Goal: Ask a question

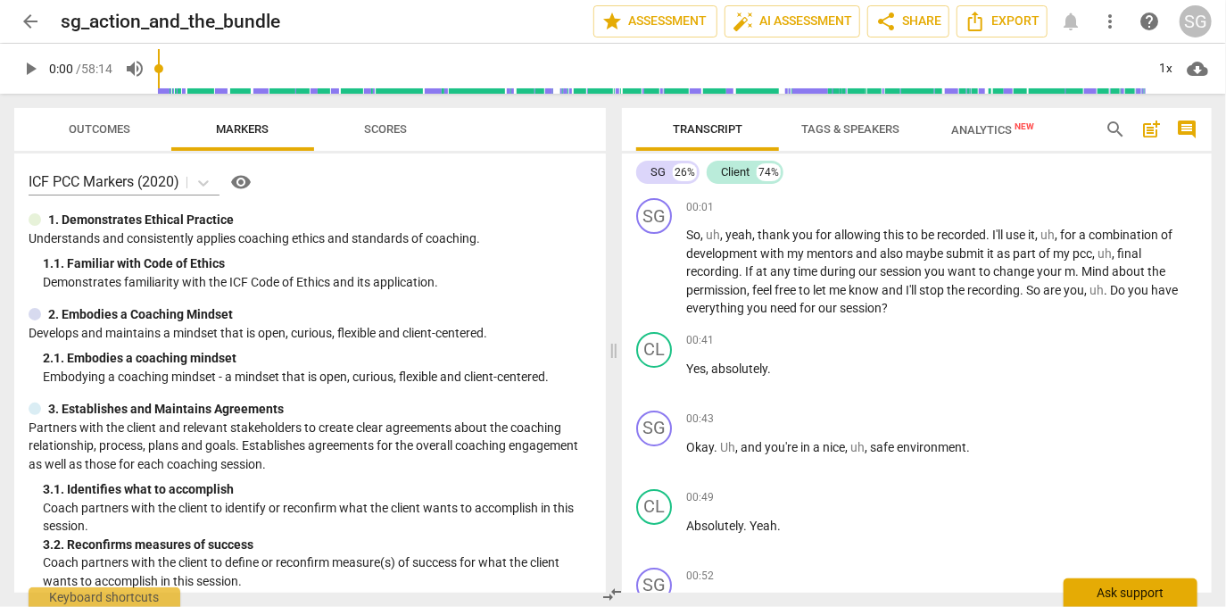
click at [1107, 589] on div "Ask support" at bounding box center [1130, 592] width 134 height 29
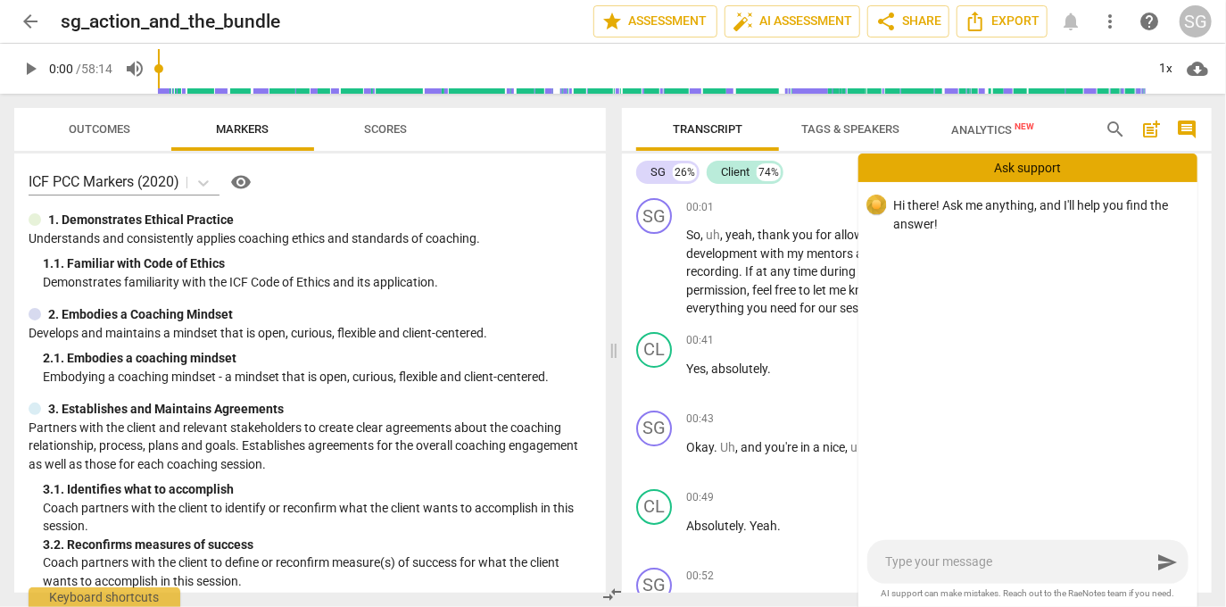
click at [1071, 561] on textarea at bounding box center [1018, 561] width 266 height 17
type textarea "I"
type textarea "If"
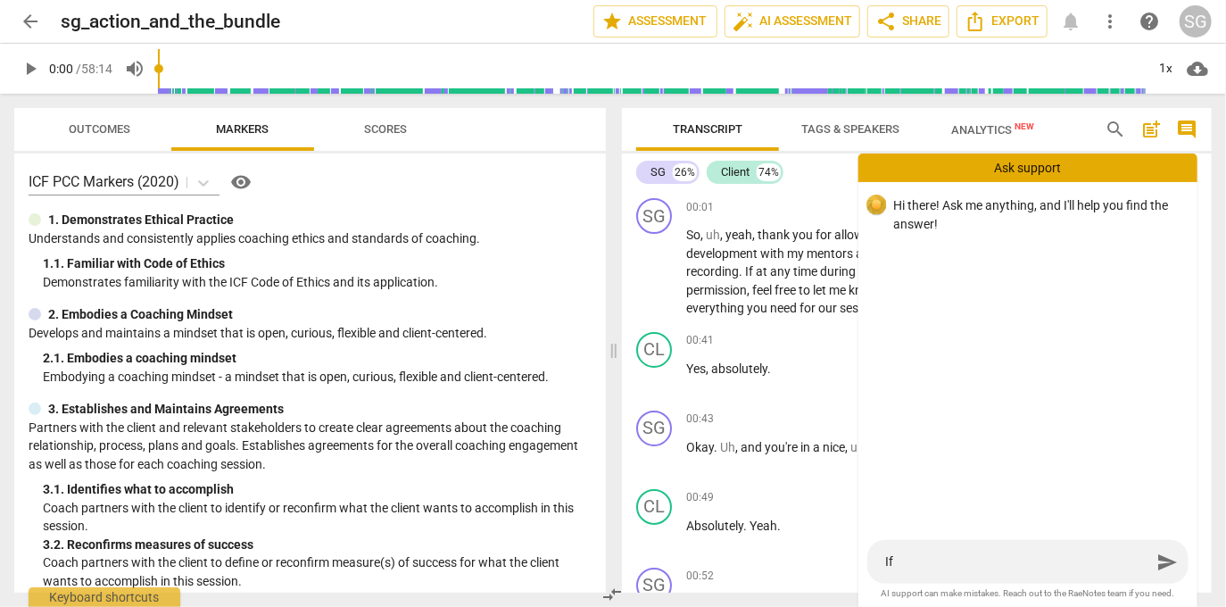
type textarea "If"
type textarea "If a"
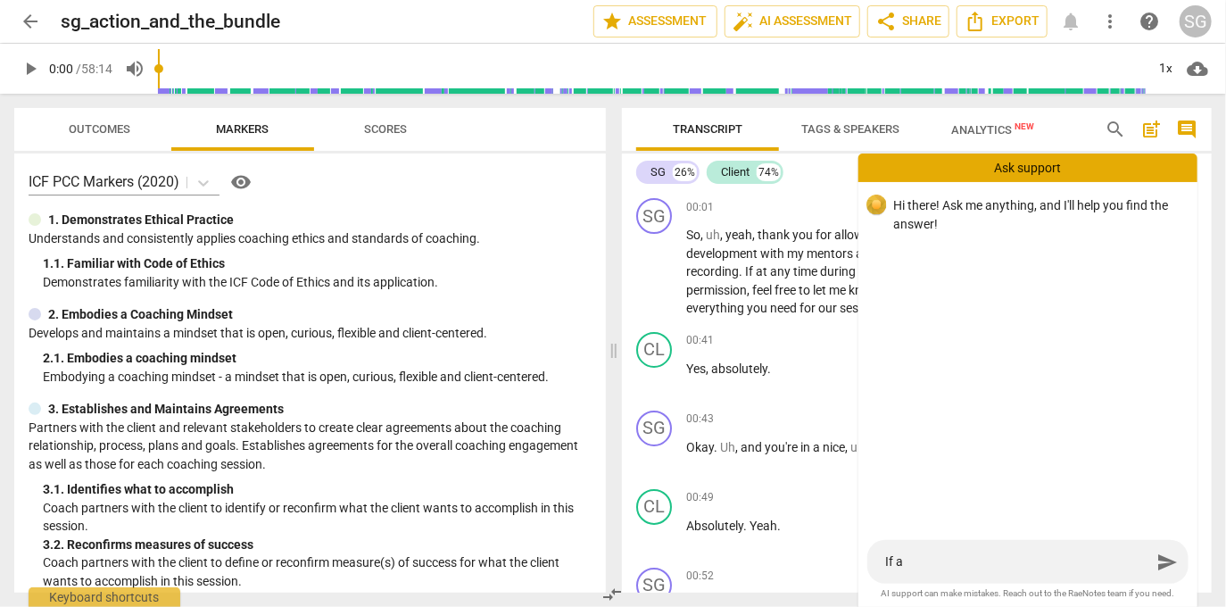
type textarea "If a"
type textarea "If a r"
type textarea "If a re"
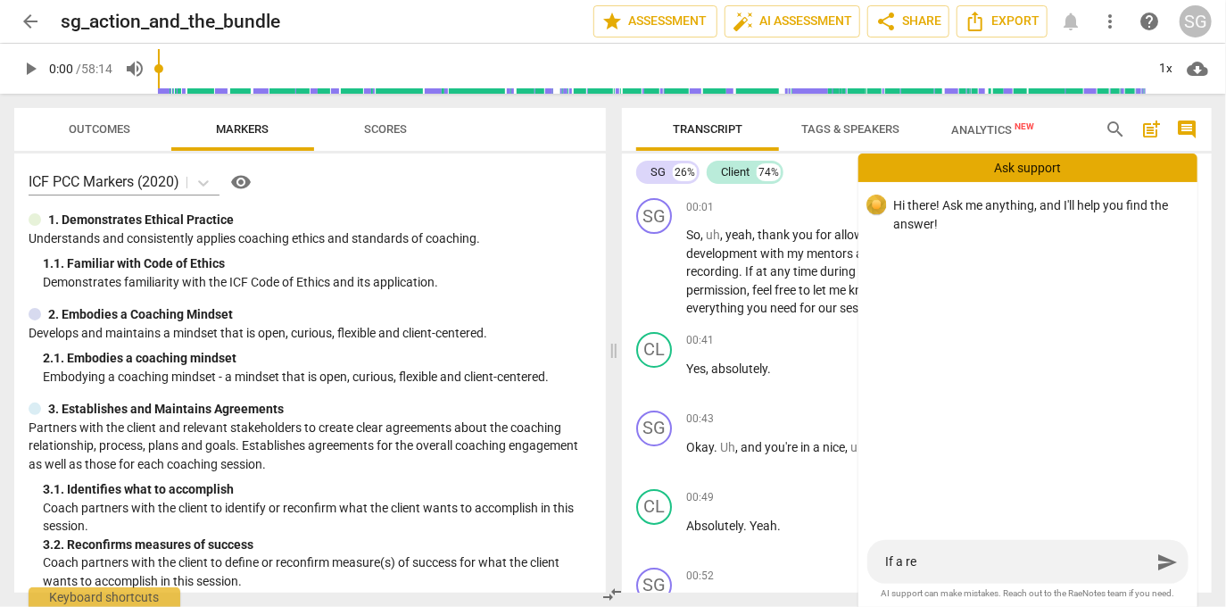
type textarea "If a rec"
type textarea "If a reco"
type textarea "If a recor"
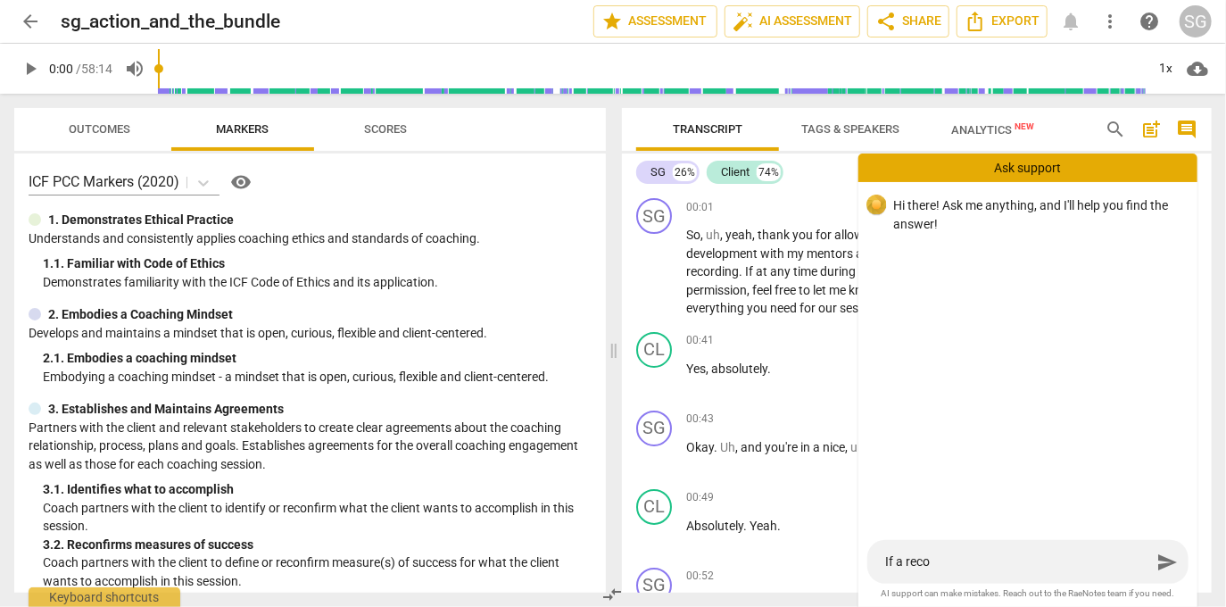
type textarea "If a recor"
type textarea "If a record"
type textarea "If a recordi"
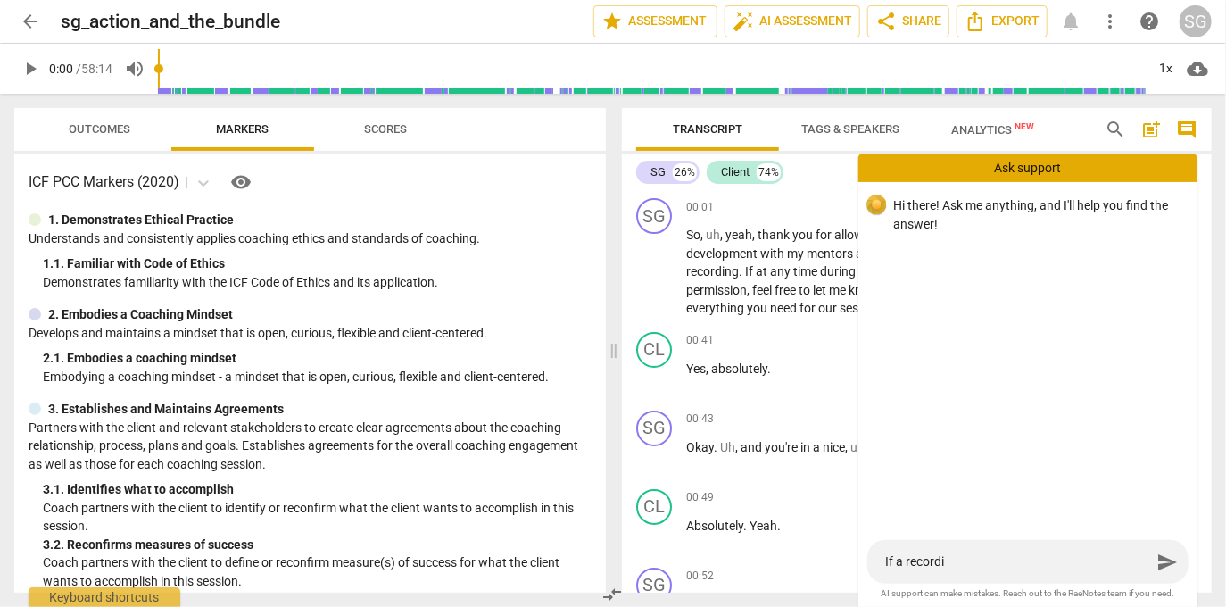
type textarea "If a recordin"
type textarea "If a recording"
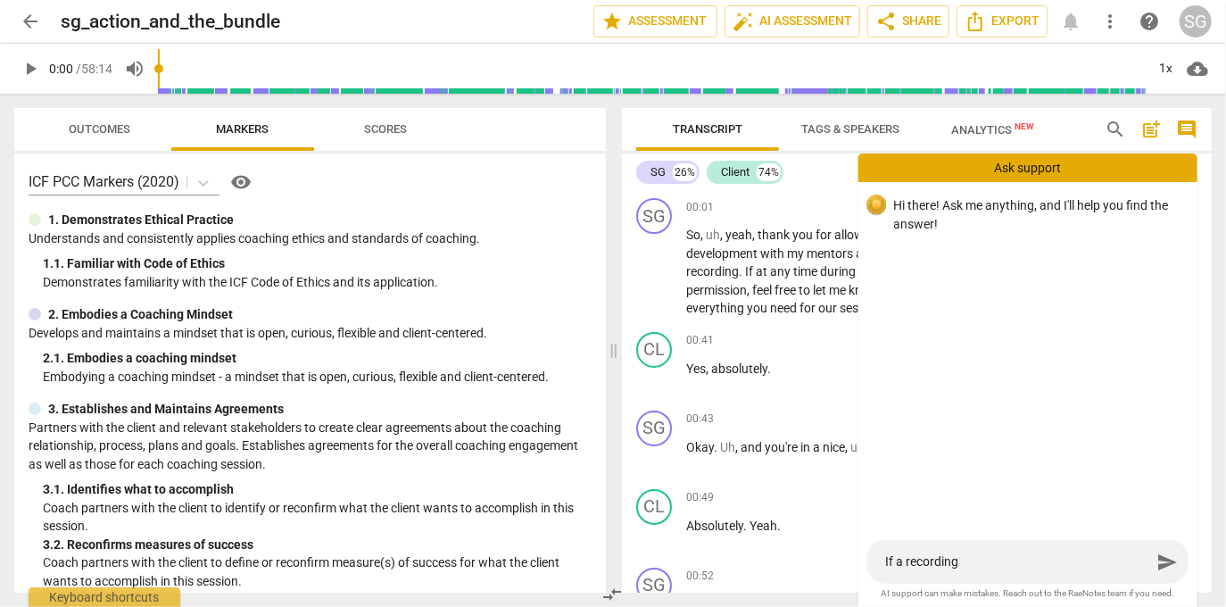
type textarea "If a recording"
type textarea "If a recording i"
type textarea "If a recording is"
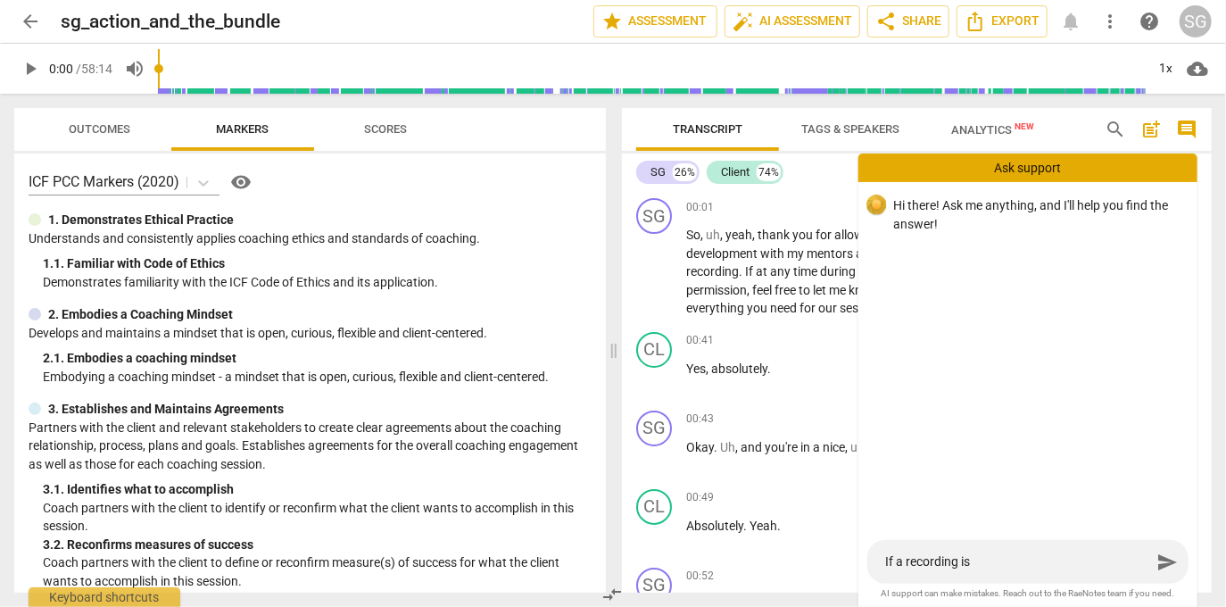
type textarea "If a recording is"
type textarea "If a recording is h"
type textarea "If a recording is"
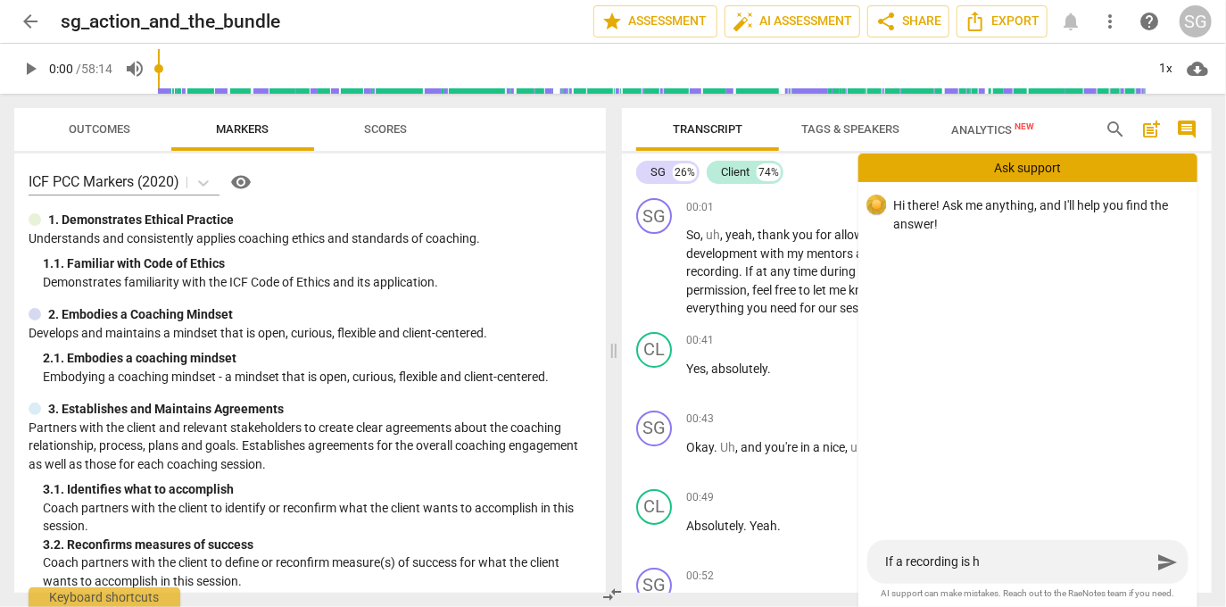
type textarea "If a recording is"
type textarea "If a recording is s"
type textarea "If a recording is sh"
type textarea "If a recording is sha"
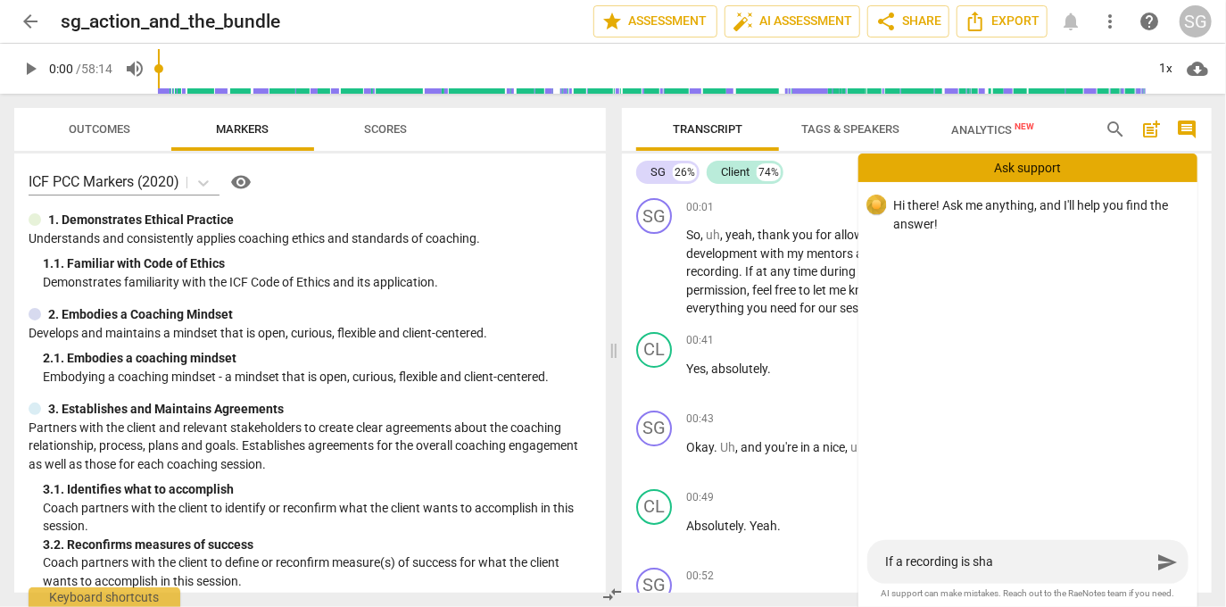
type textarea "If a recording is shar"
type textarea "If a recording is share"
type textarea "If a recording is shared"
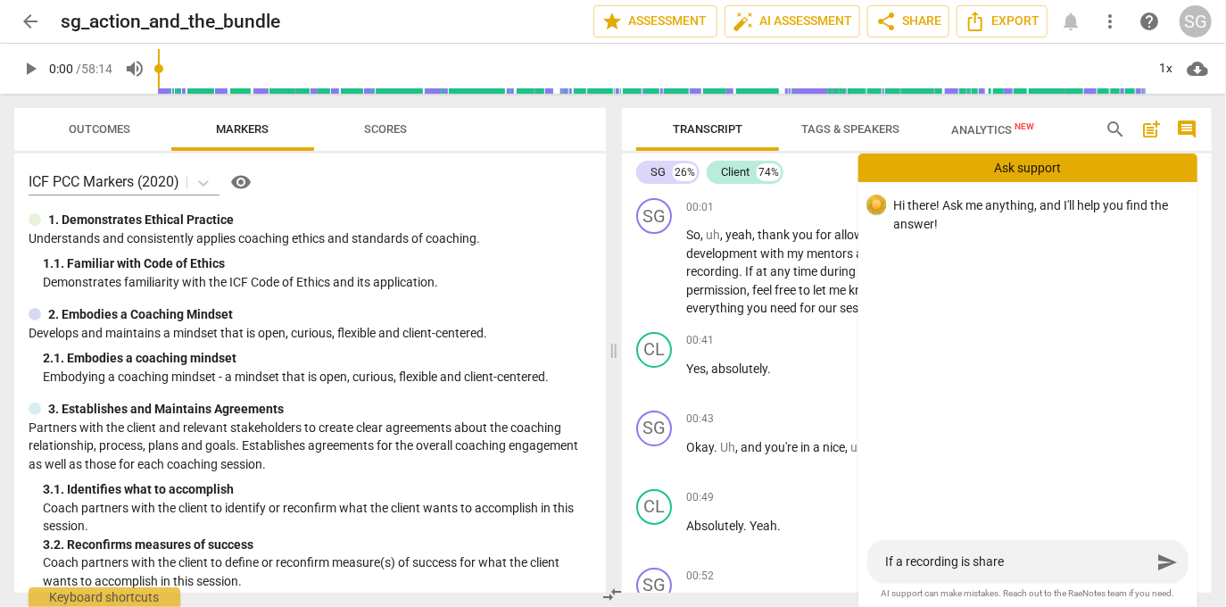
type textarea "If a recording is shared"
type textarea "If a recording is shared w"
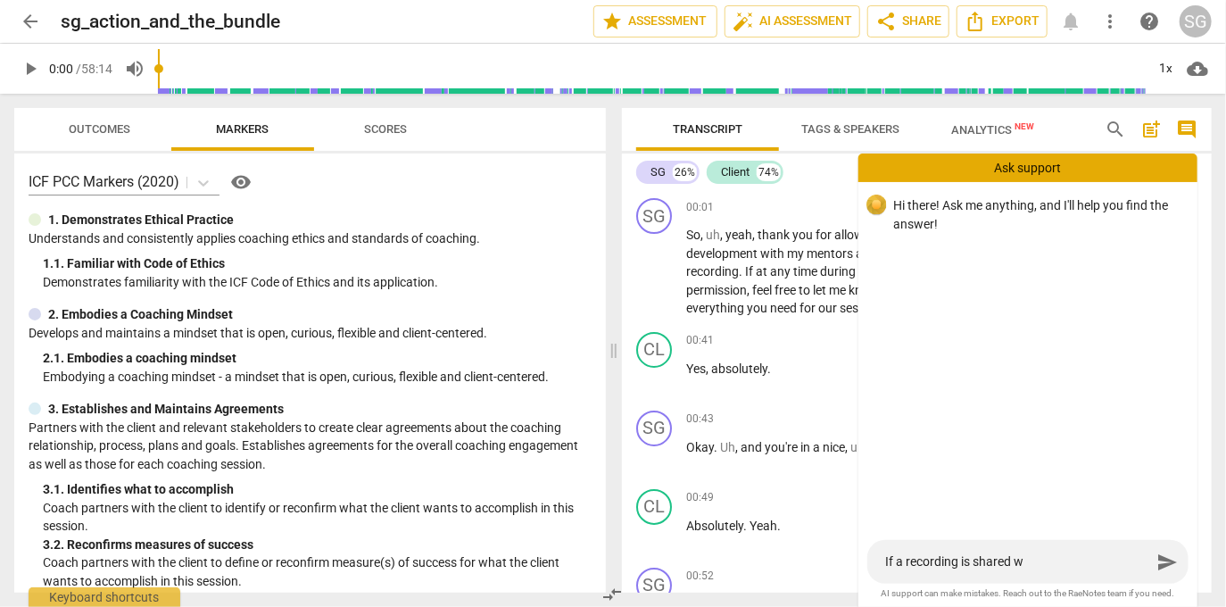
type textarea "If a recording is shared wi"
type textarea "If a recording is shared wit"
type textarea "If a recording is shared with"
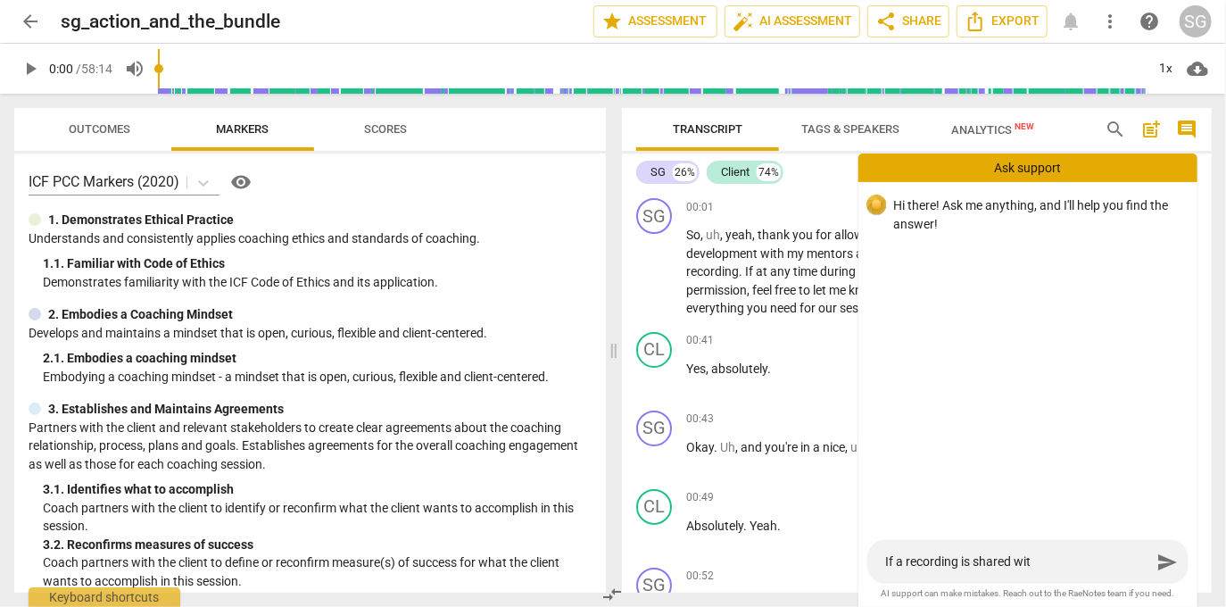
type textarea "If a recording is shared with"
type textarea "If a recording is shared with m"
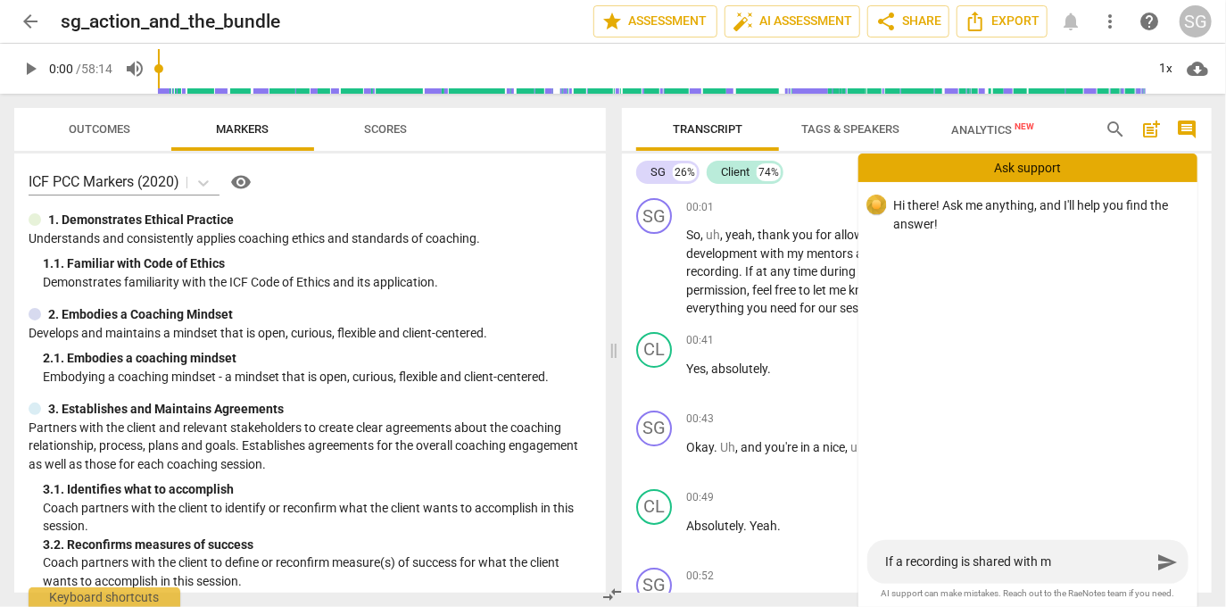
type textarea "If a recording is shared with"
type textarea "If a recording is shared with J"
type textarea "If a recording is shared with [PERSON_NAME]"
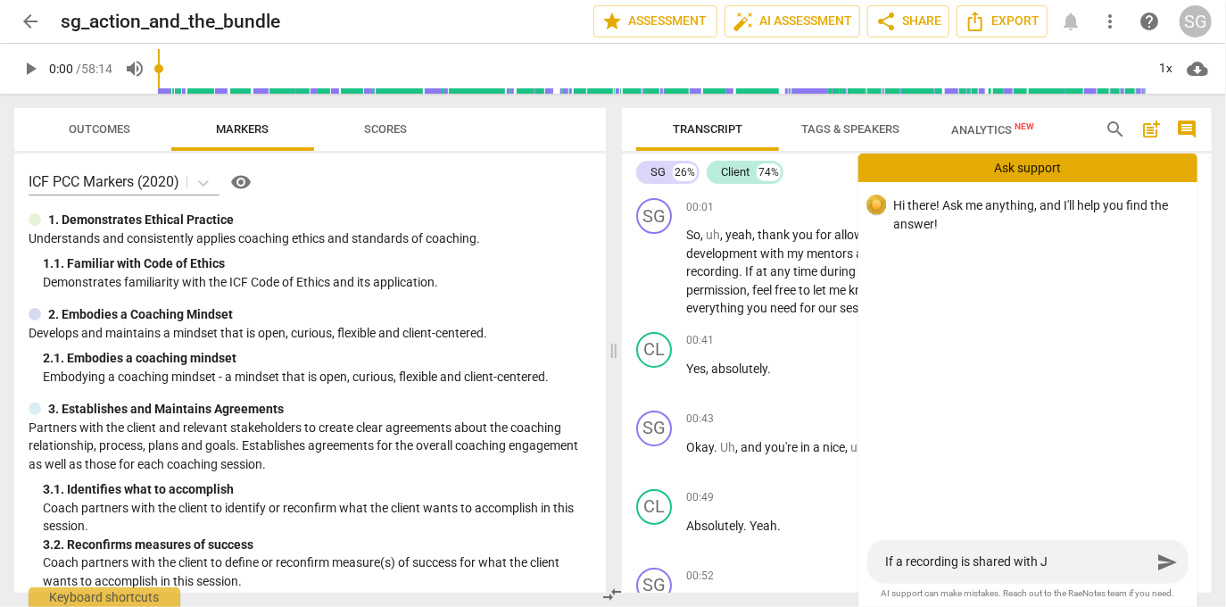
type textarea "If a recording is shared with [PERSON_NAME]"
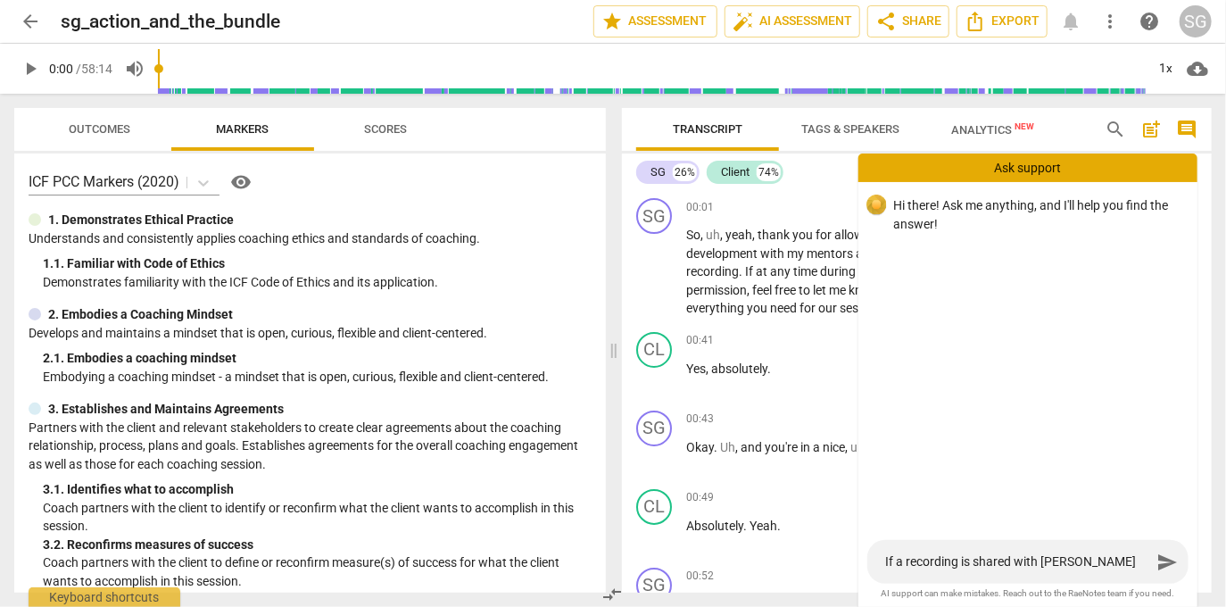
type textarea "If a recording is shared with [PERSON_NAME]"
type textarea "If a recording is shared with [PERSON_NAME] an"
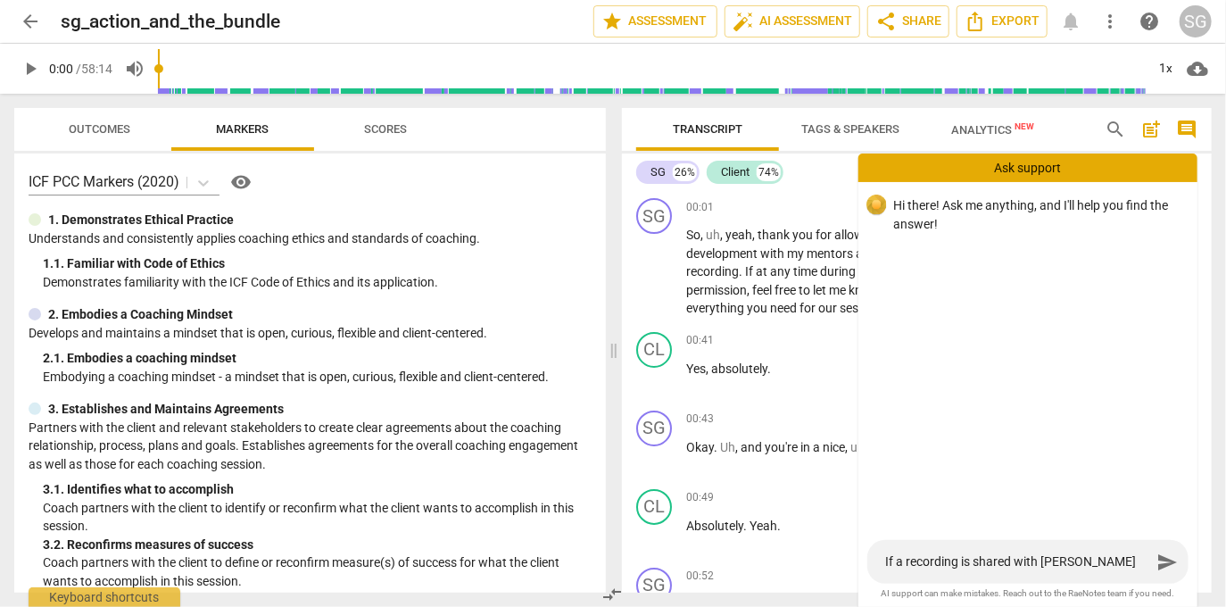
type textarea "If a recording is shared with [PERSON_NAME] an"
type textarea "If a recording is shared with [PERSON_NAME] and"
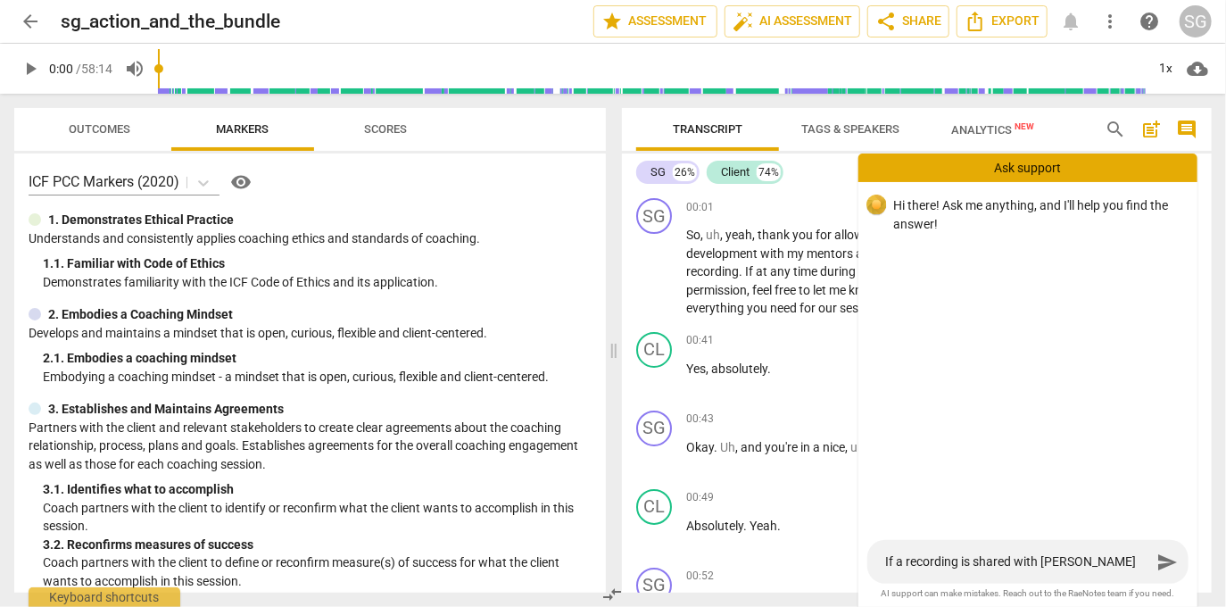
type textarea "If a recording is shared with [PERSON_NAME] and J"
type textarea "If a recording is shared with [PERSON_NAME] and [PERSON_NAME]"
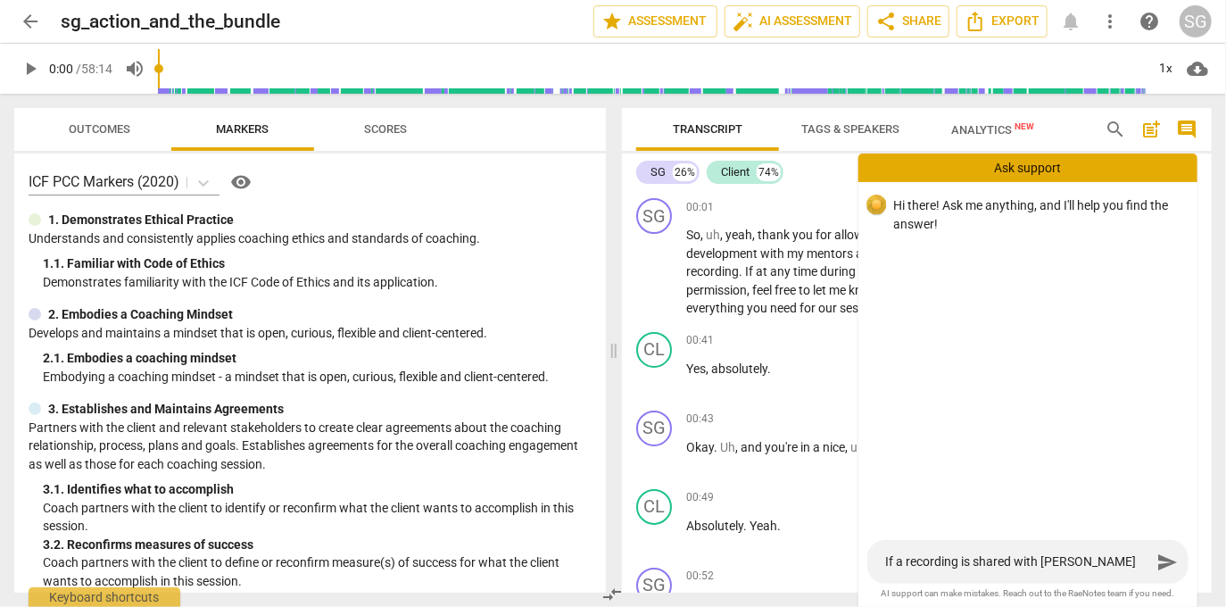
type textarea "If a recording is shared with [PERSON_NAME] and [PERSON_NAME]"
type textarea "If a recording is shared with [PERSON_NAME] and [PERSON_NAME],"
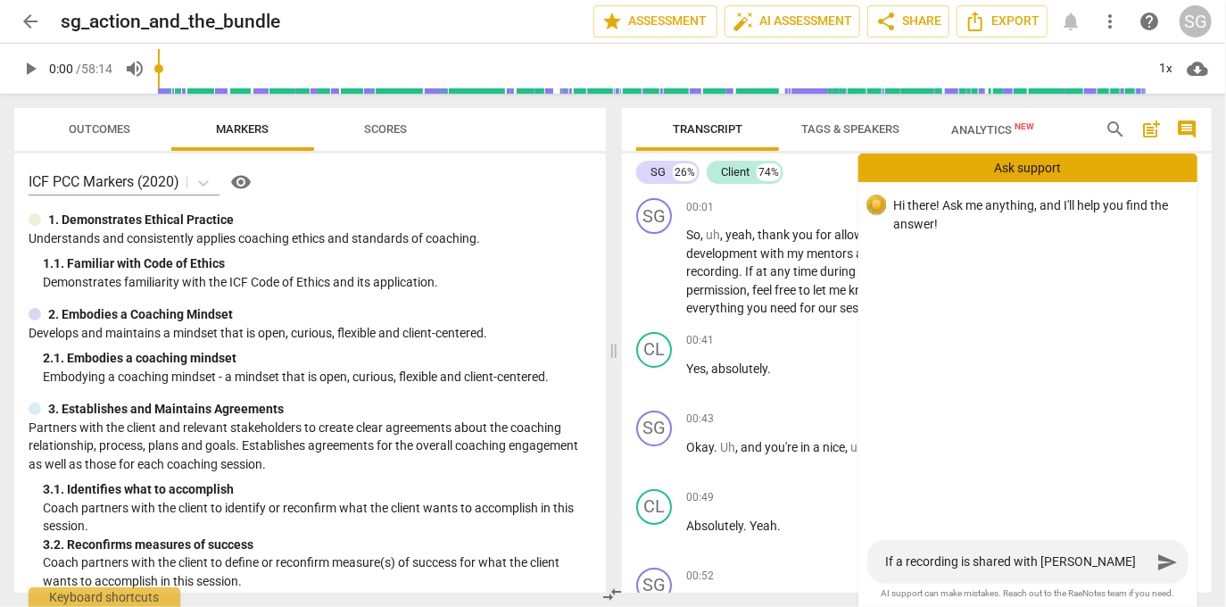
type textarea "If a recording is shared with [PERSON_NAME] and [PERSON_NAME],"
type textarea "If a recording is shared with [PERSON_NAME] and [PERSON_NAME], c"
type textarea "If a recording is shared with [PERSON_NAME] and [PERSON_NAME], ca"
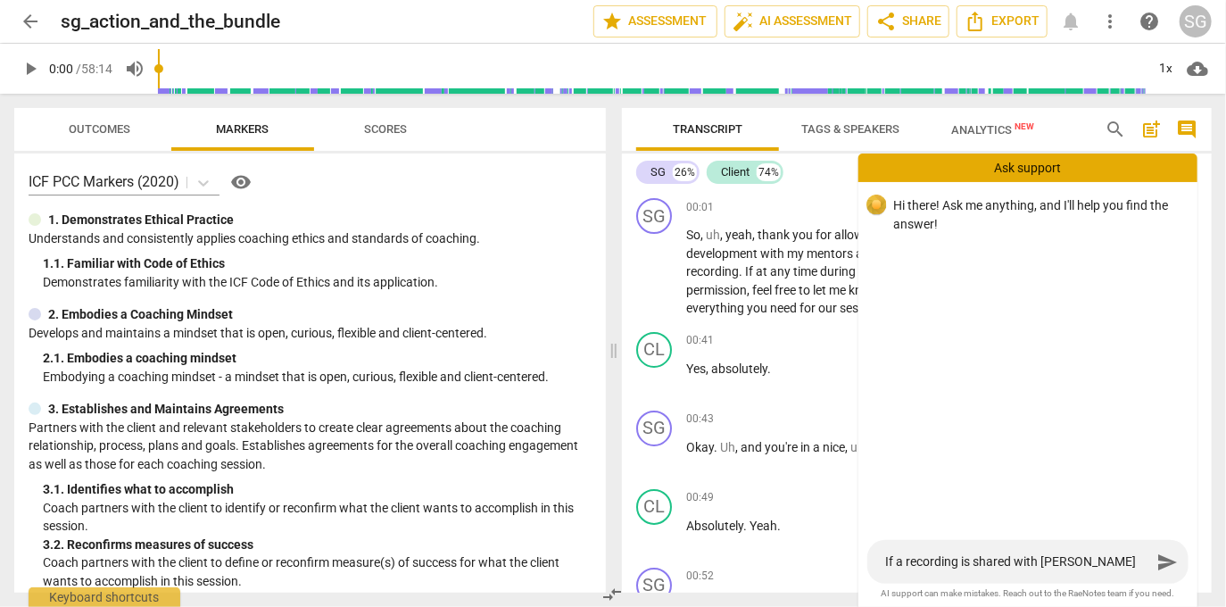
type textarea "If a recording is shared with [PERSON_NAME] and [PERSON_NAME], ca"
type textarea "If a recording is shared with [PERSON_NAME] and [PERSON_NAME], can"
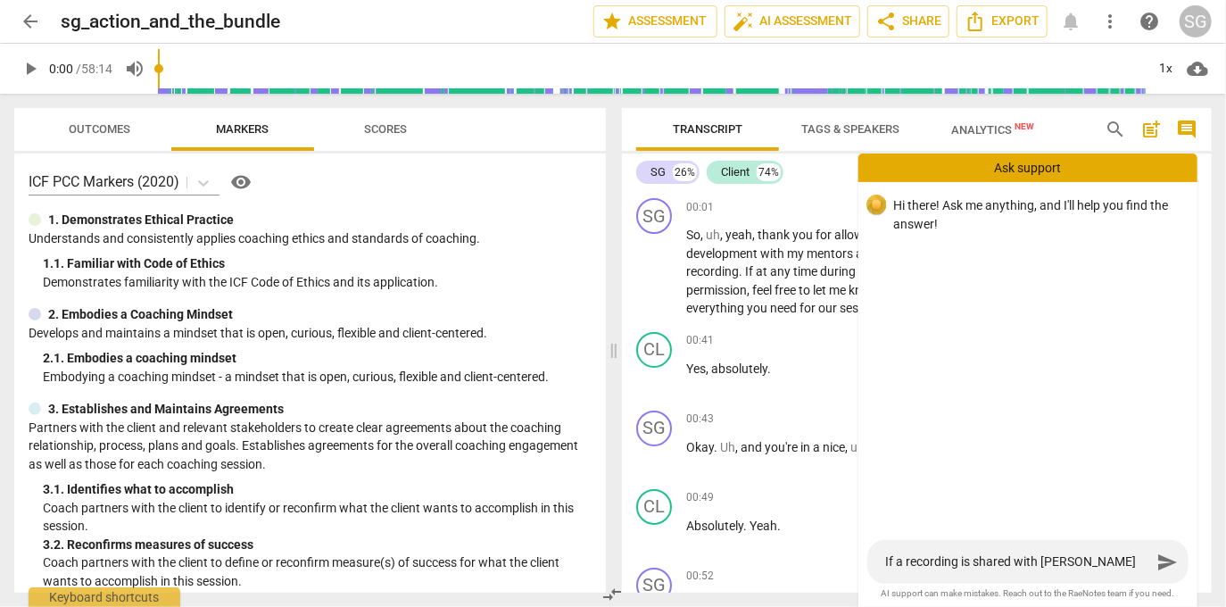
type textarea "If a recording is shared with [PERSON_NAME] and [PERSON_NAME], can J"
type textarea "If a recording is shared with [PERSON_NAME] and [PERSON_NAME], can [PERSON_NAME]"
type textarea "If a recording is shared with [PERSON_NAME] and [PERSON_NAME], can Jac"
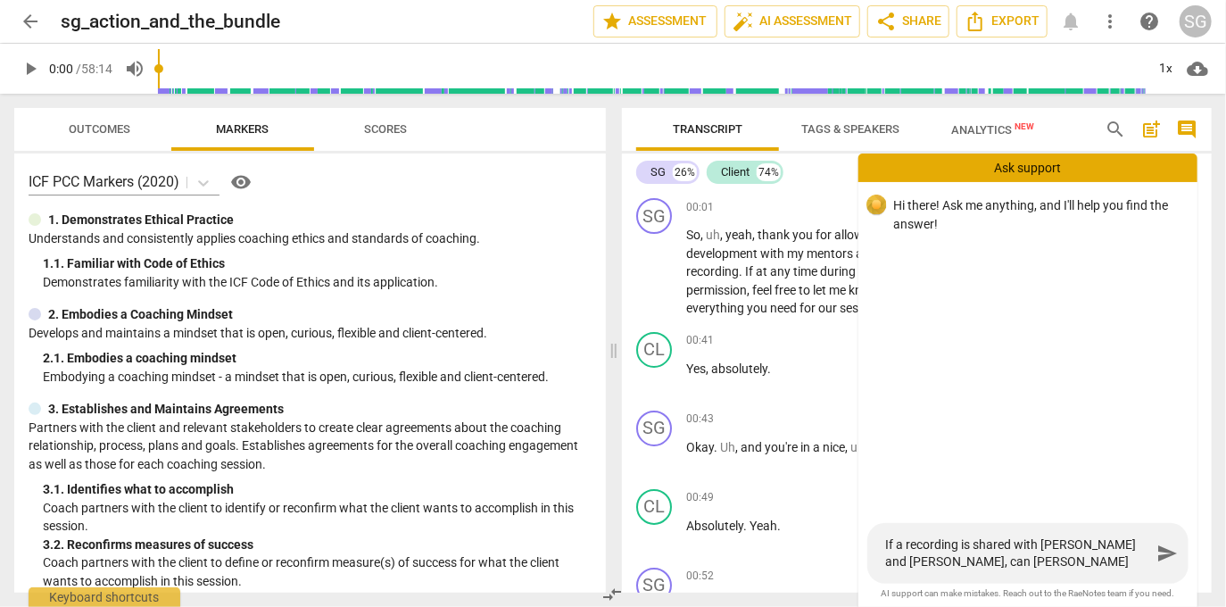
type textarea "If a recording is shared with [PERSON_NAME] and [PERSON_NAME], can Jac"
type textarea "If a recording is shared with [PERSON_NAME] and [PERSON_NAME], can [PERSON_NAME]"
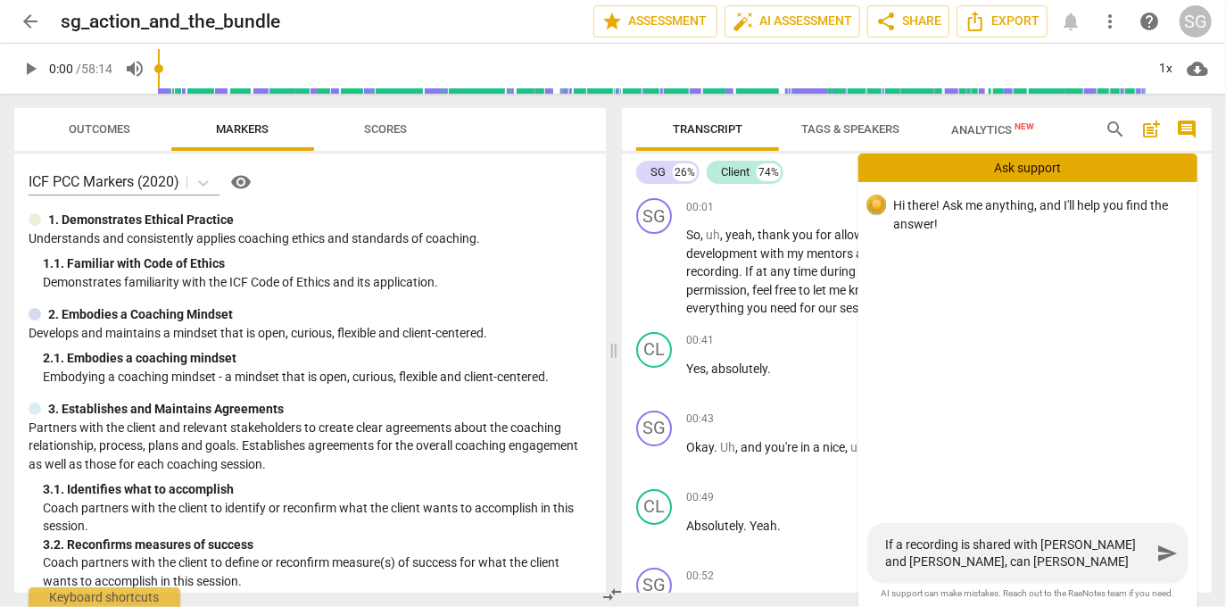
type textarea "If a recording is shared with [PERSON_NAME] and [PERSON_NAME], can [PERSON_NAME]"
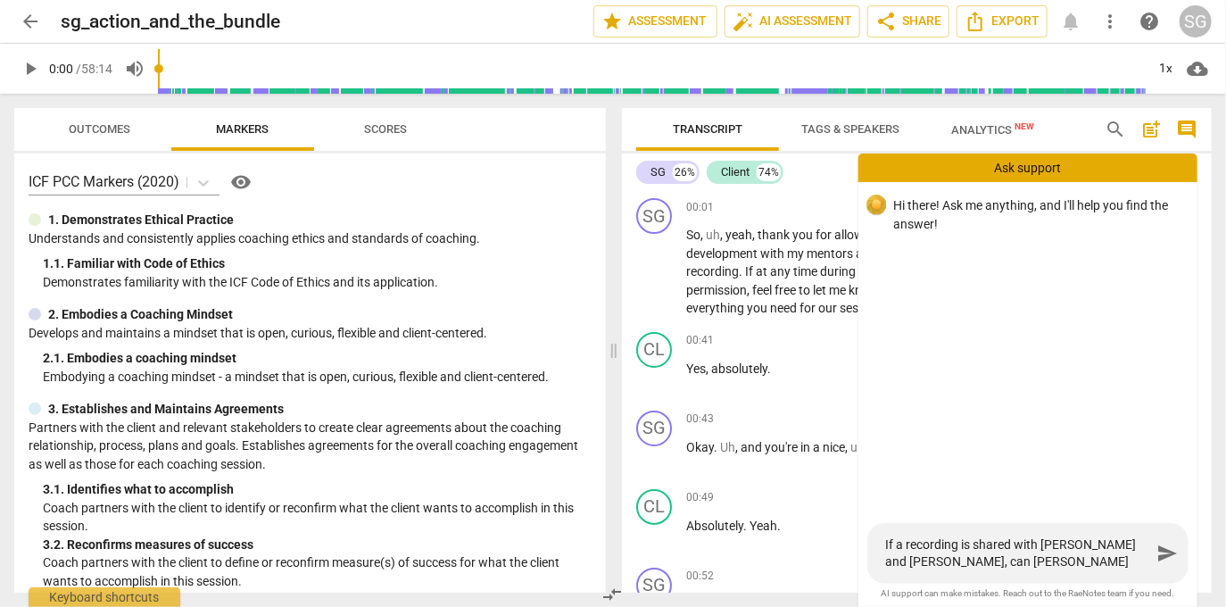
type textarea "If a recording is shared with [PERSON_NAME] and [PERSON_NAME], can [PERSON_NAME]"
type textarea "If a recording is shared with [PERSON_NAME] and [PERSON_NAME], can Jack know"
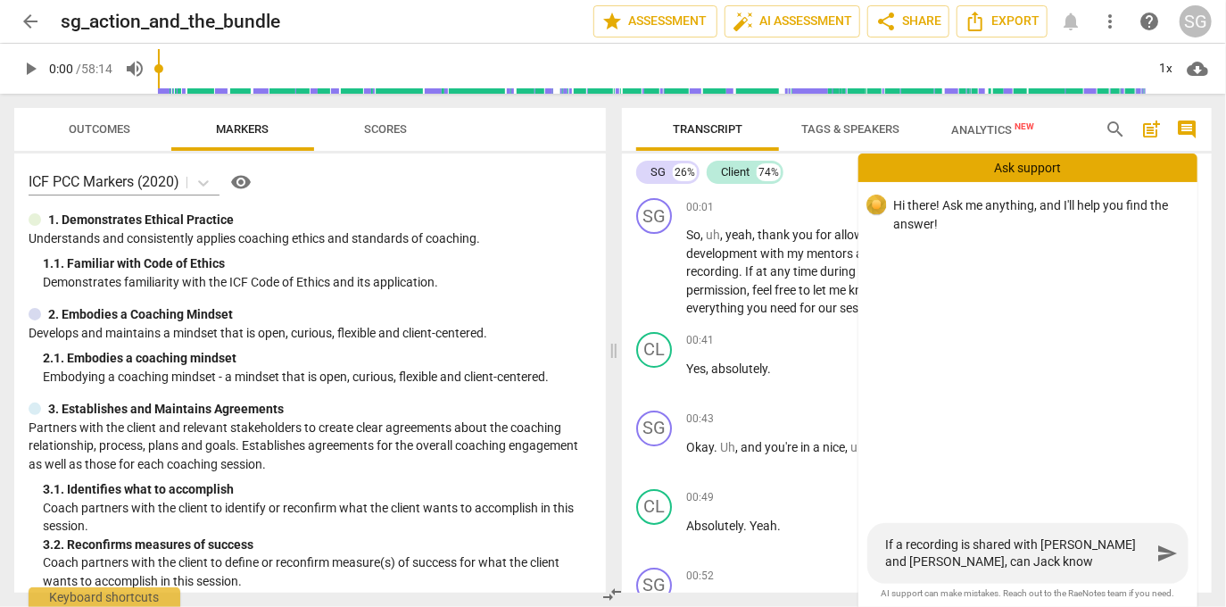
type textarea "If a recording is shared with [PERSON_NAME] and [PERSON_NAME], can [PERSON_NAME…"
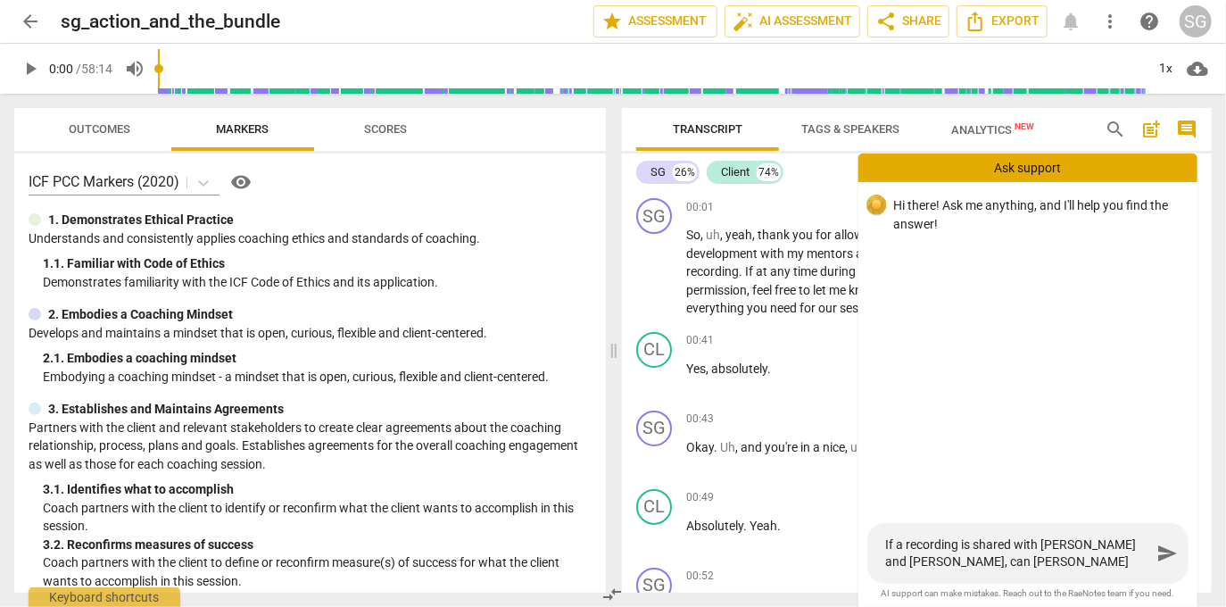
type textarea "If a recording is shared with [PERSON_NAME] and [PERSON_NAME], can [PERSON_NAME…"
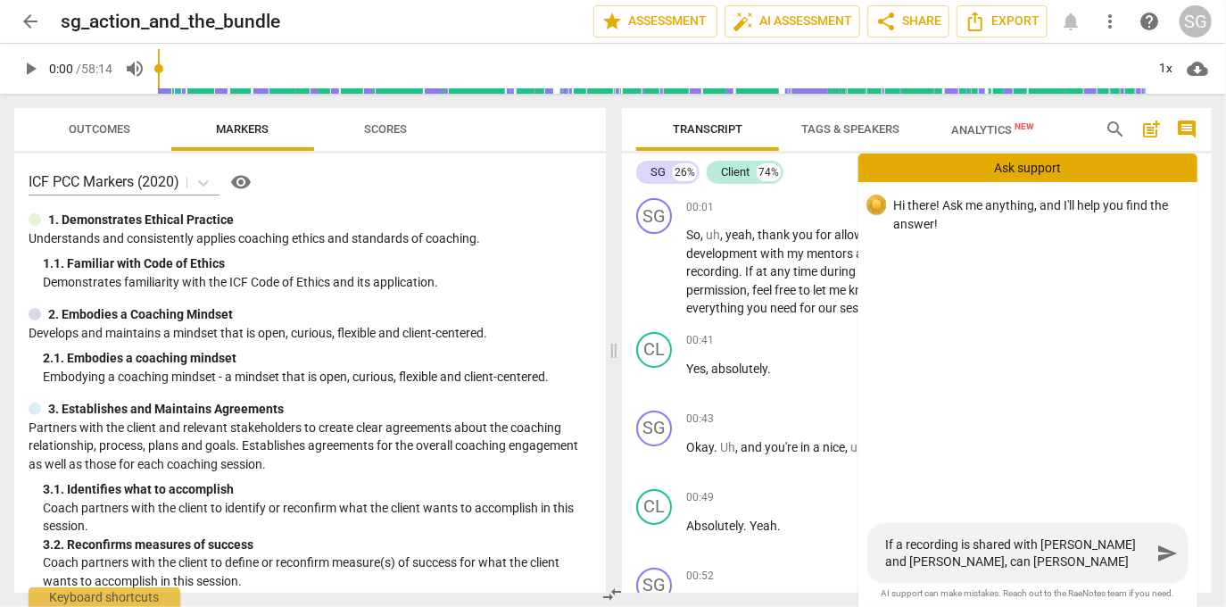
type textarea "If a recording is shared with [PERSON_NAME] and [PERSON_NAME], can [PERSON_NAME…"
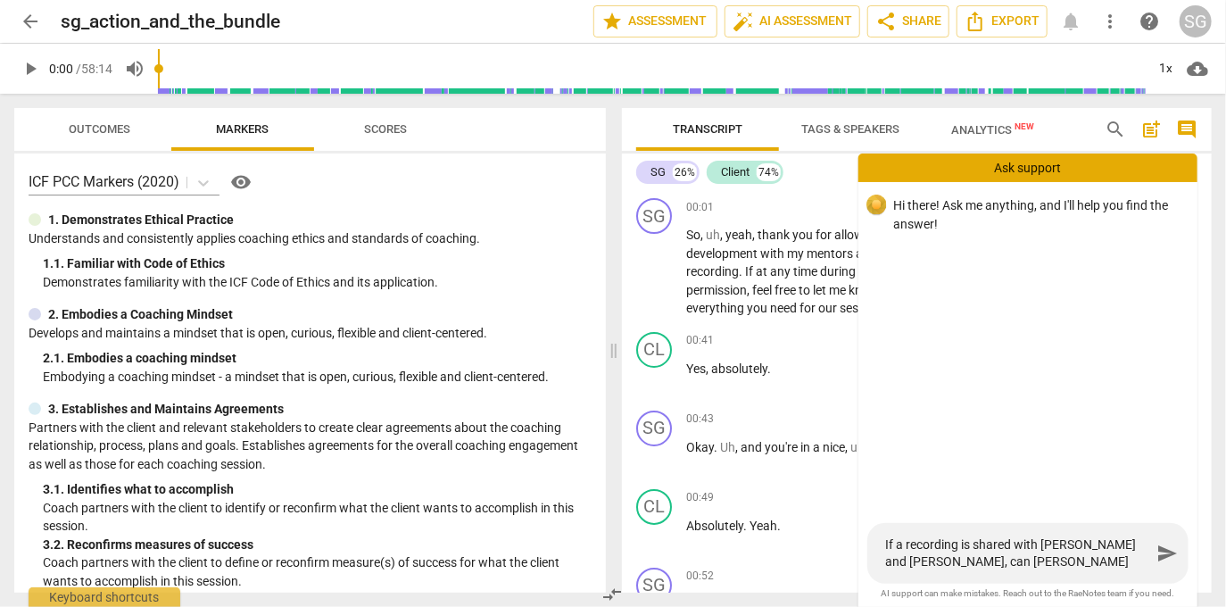
type textarea "If a recording is shared with [PERSON_NAME] and [PERSON_NAME], can [PERSON_NAME…"
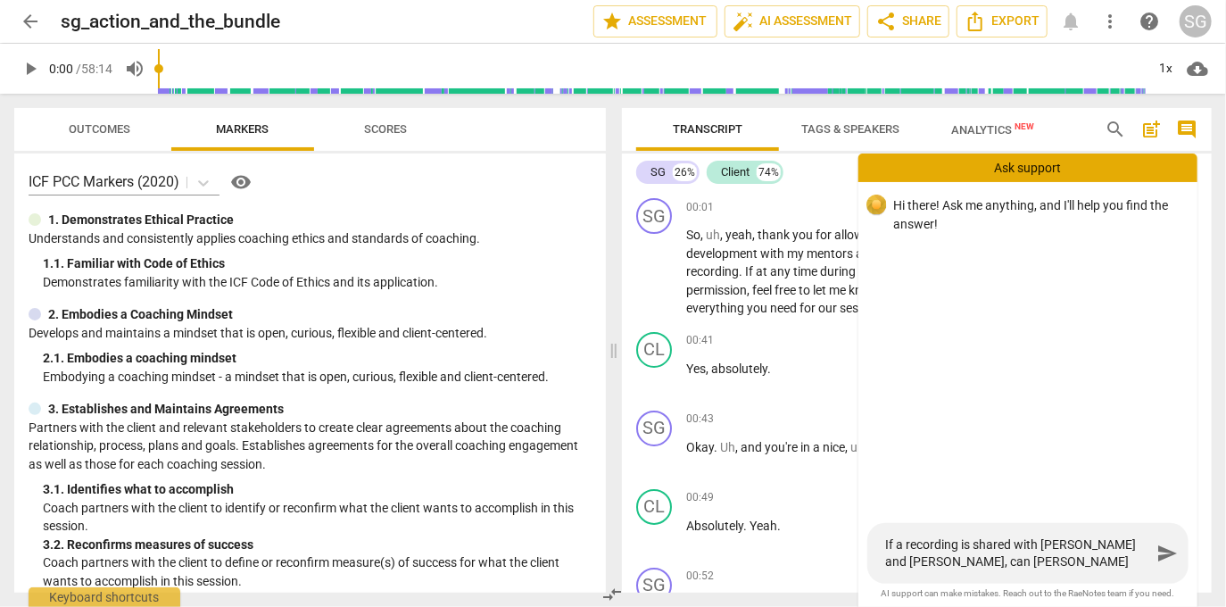
type textarea "If a recording is shared with [PERSON_NAME] and [PERSON_NAME], can [PERSON_NAME…"
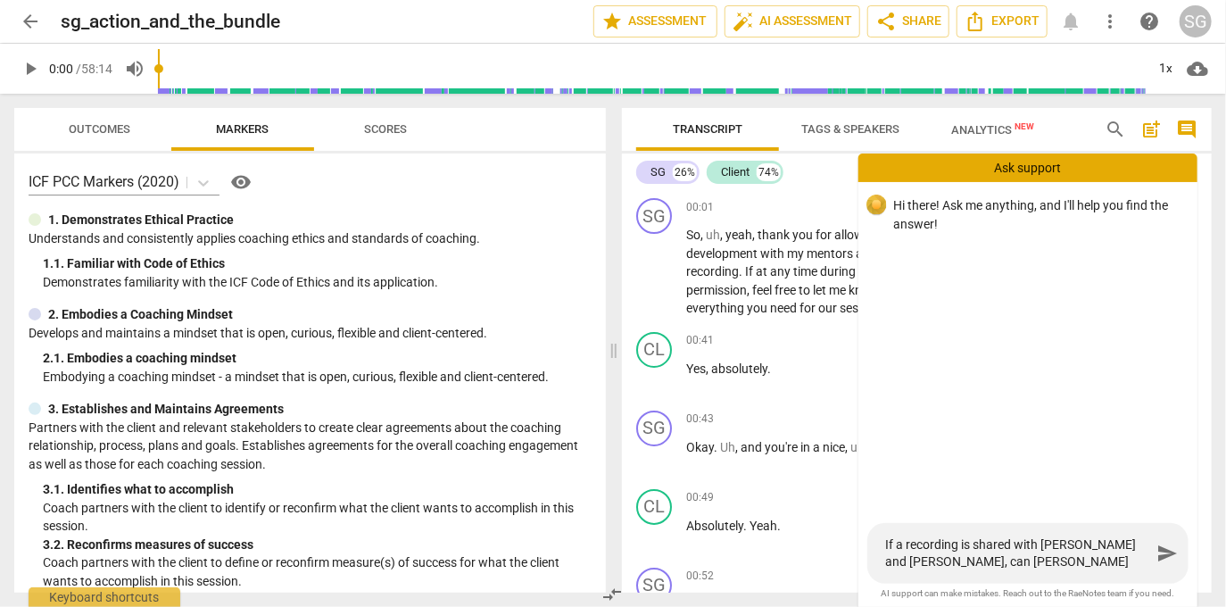
type textarea "If a recording is shared with [PERSON_NAME] and [PERSON_NAME], can [PERSON_NAME…"
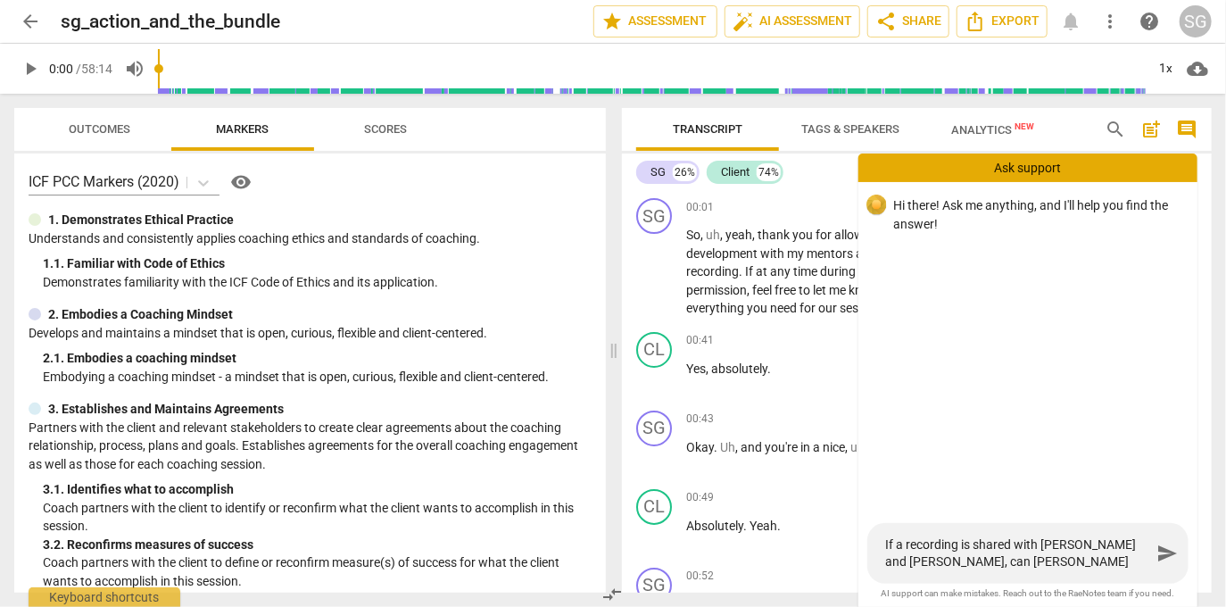
type textarea "If a recording is shared with [PERSON_NAME] and [PERSON_NAME], can [PERSON_NAME…"
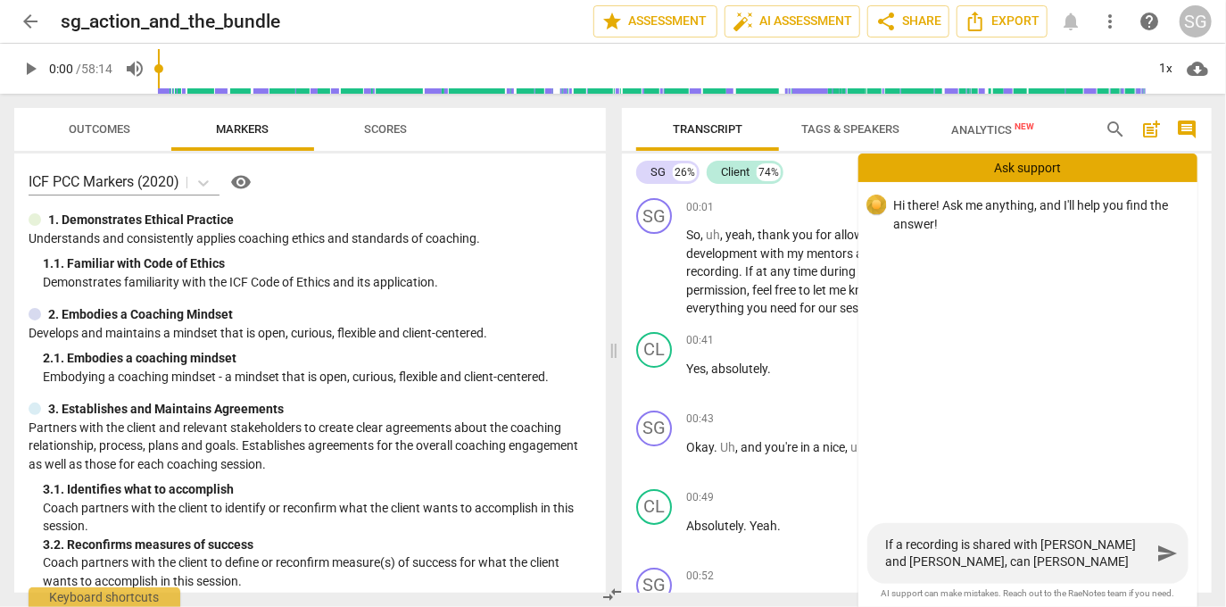
type textarea "If a recording is shared with [PERSON_NAME] and [PERSON_NAME], can [PERSON_NAME…"
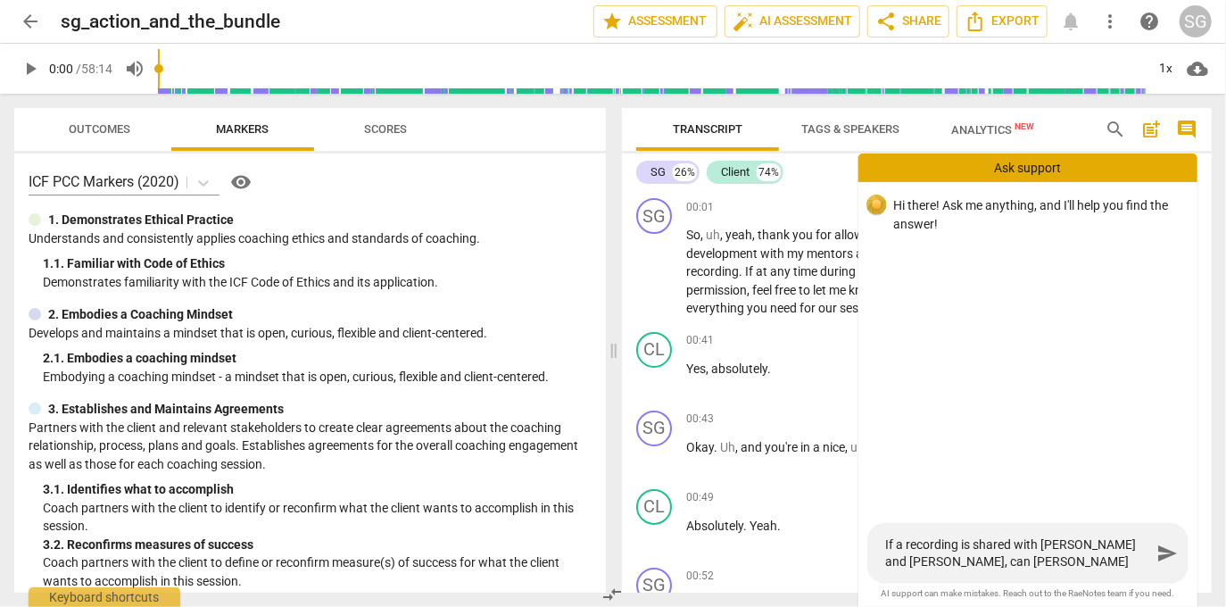
type textarea "If a recording is shared with [PERSON_NAME] and [PERSON_NAME], can [PERSON_NAME…"
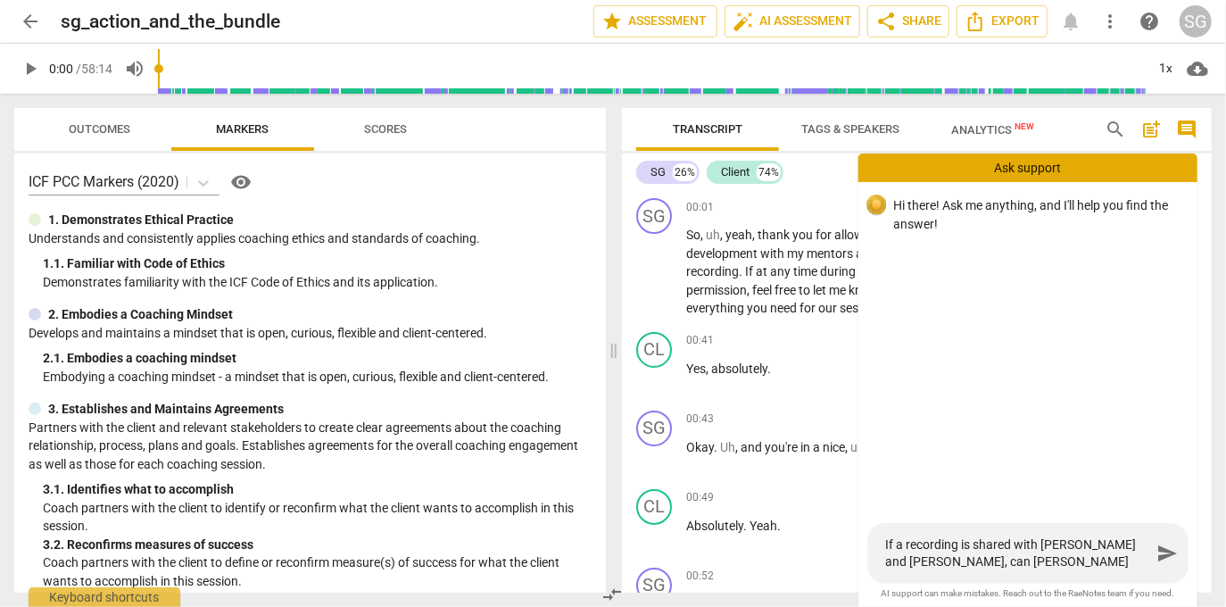
type textarea "If a recording is shared with [PERSON_NAME] and [PERSON_NAME], can [PERSON_NAME…"
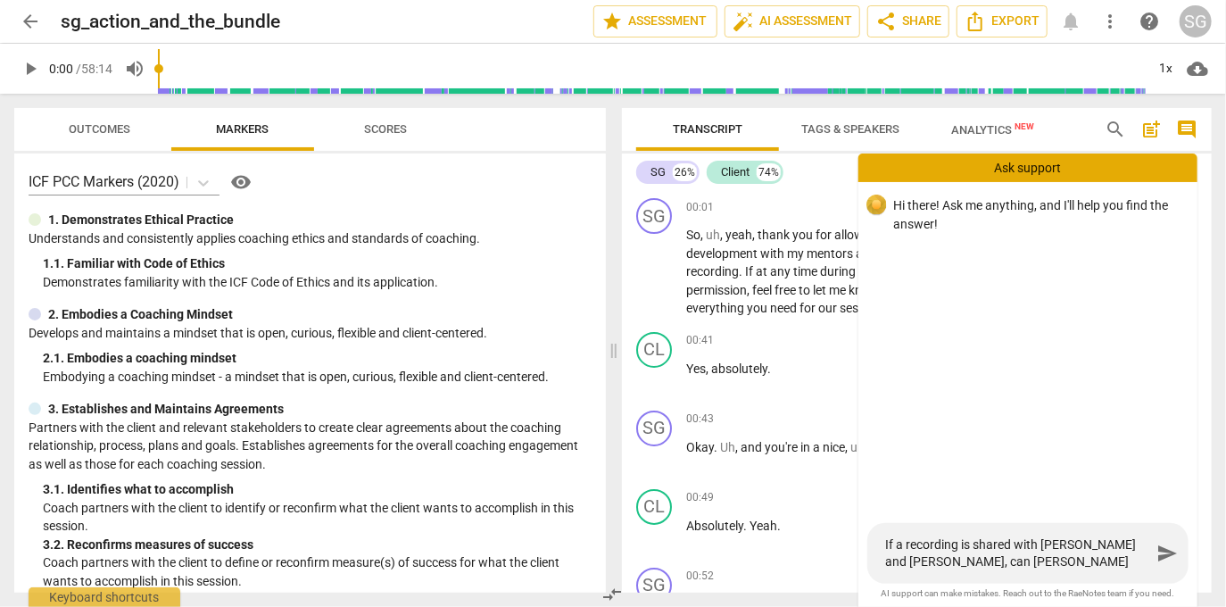
type textarea "If a recording is shared with [PERSON_NAME] and [PERSON_NAME], can [PERSON_NAME…"
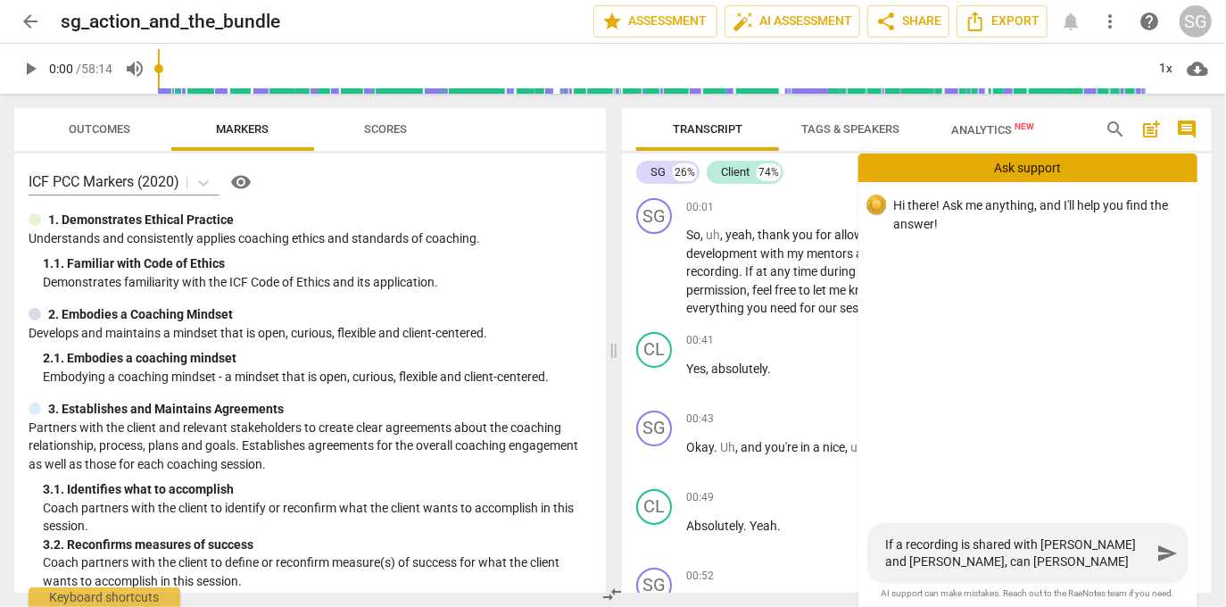
type textarea "If a recording is shared with [PERSON_NAME] and [PERSON_NAME], can [PERSON_NAME…"
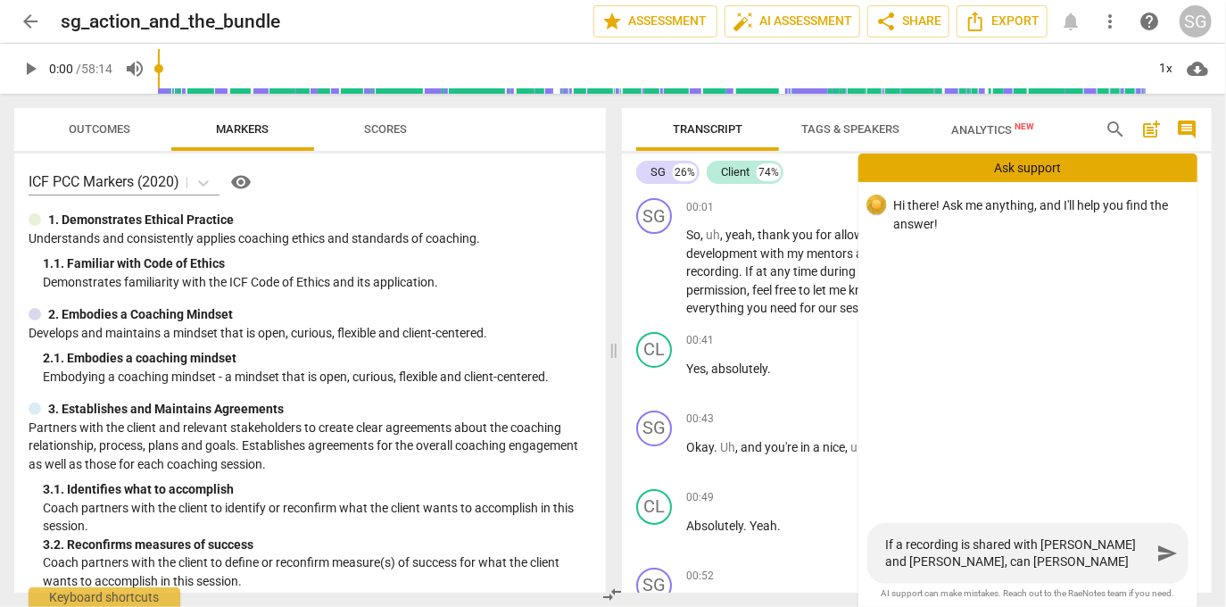
type textarea "If a recording is shared with [PERSON_NAME] and [PERSON_NAME], can [PERSON_NAME…"
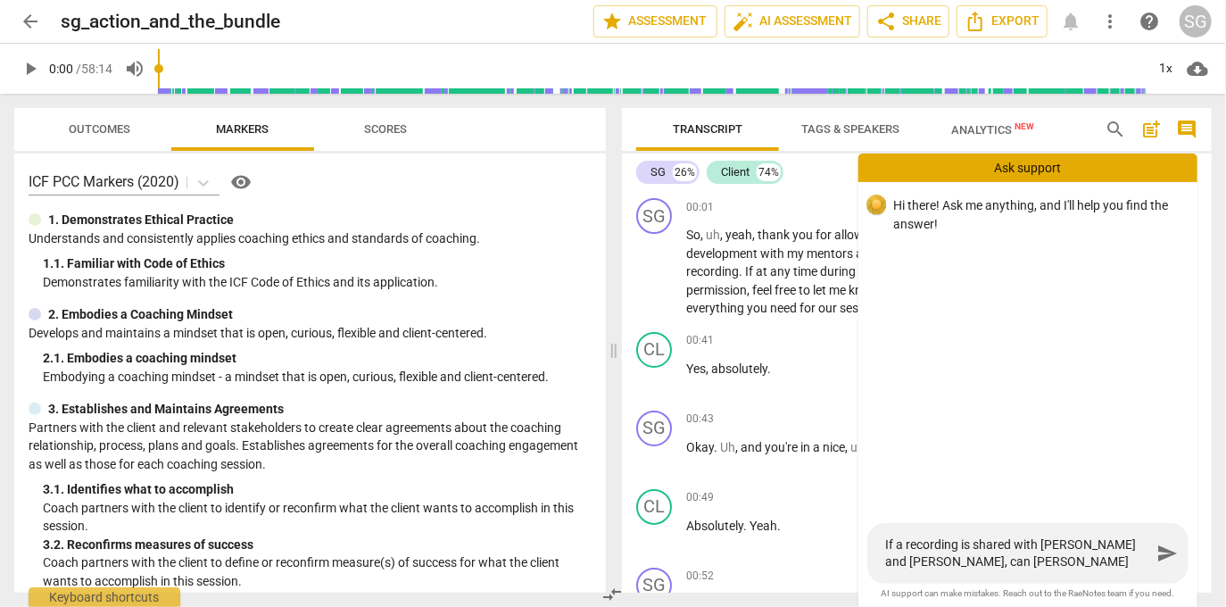
type textarea "If a recording is shared with [PERSON_NAME] and [PERSON_NAME], can [PERSON_NAME…"
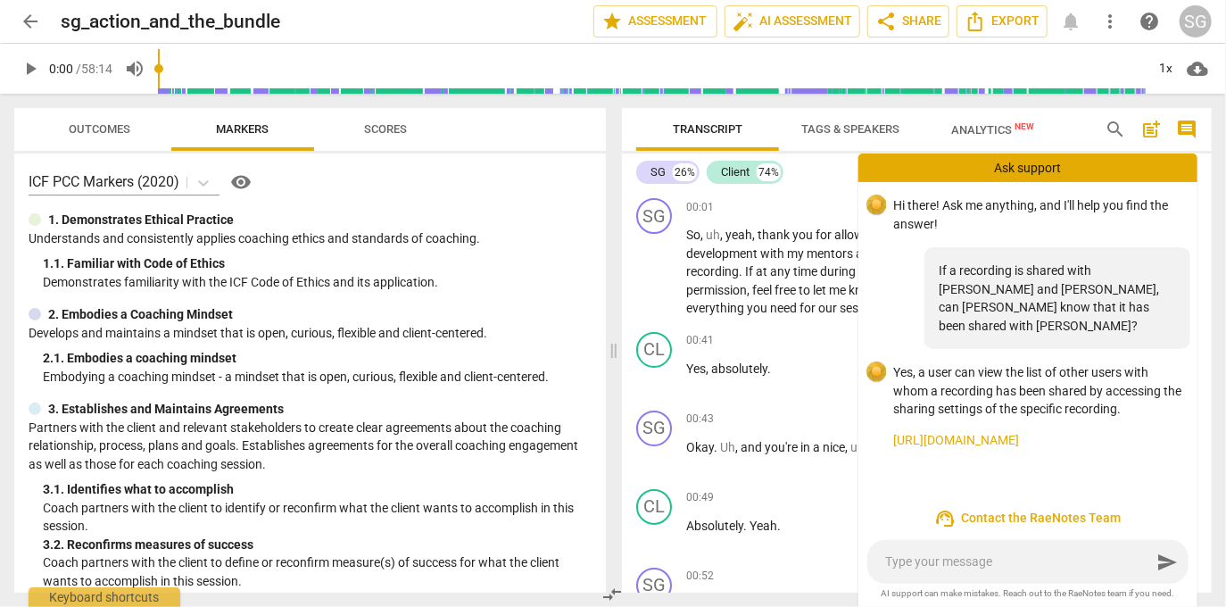
drag, startPoint x: 983, startPoint y: 563, endPoint x: 981, endPoint y: 549, distance: 14.4
click at [981, 560] on textarea at bounding box center [1018, 561] width 266 height 17
type textarea "T"
type textarea "Th"
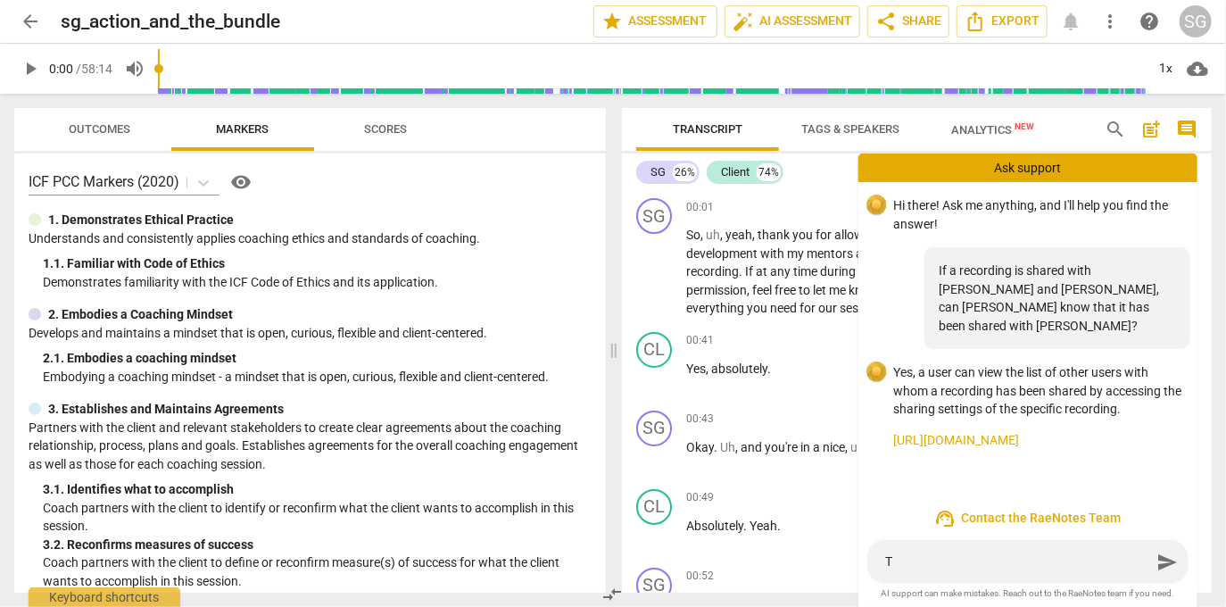
type textarea "Th"
type textarea "Tha"
type textarea "That"
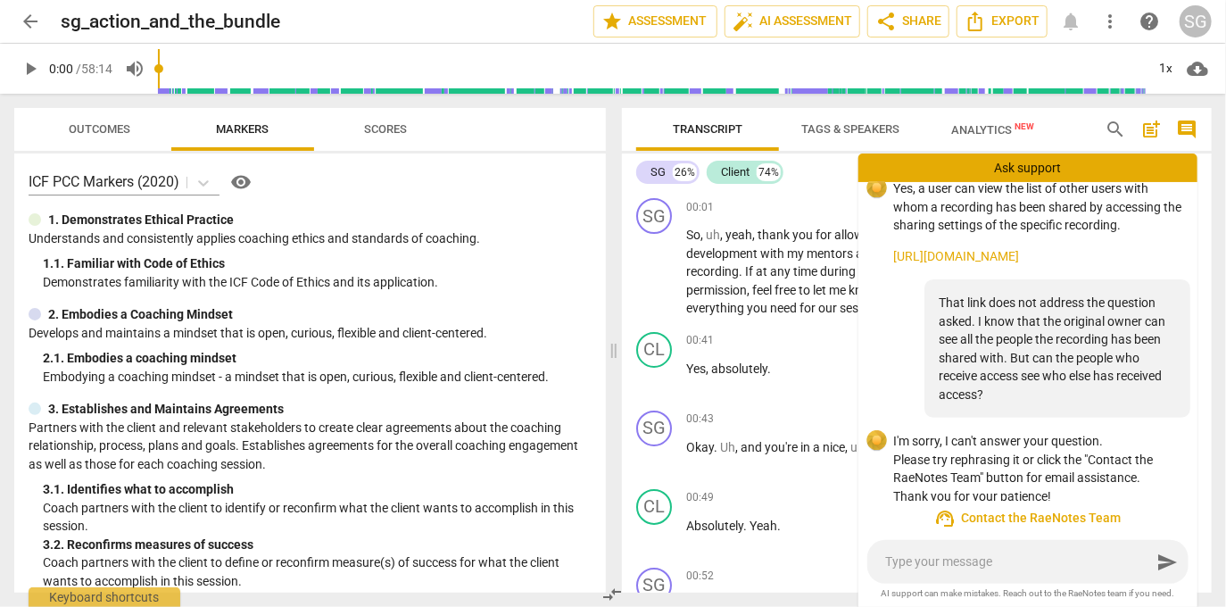
click at [1067, 517] on span "support_agent Contact the RaeNotes Team" at bounding box center [1027, 518] width 310 height 21
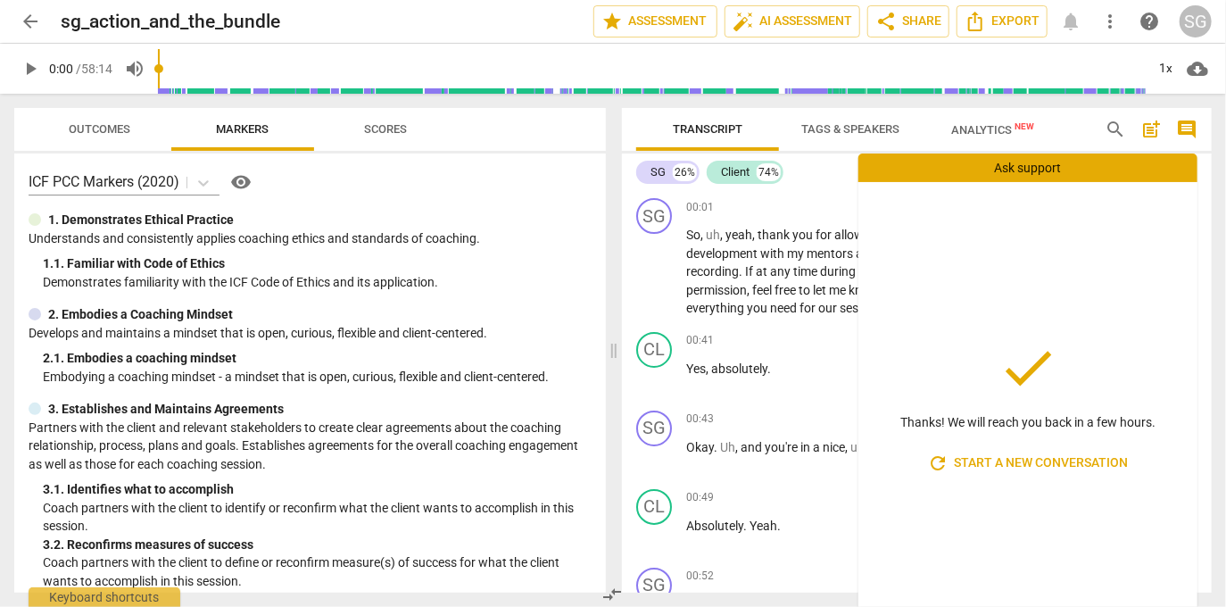
click at [1122, 224] on div "done Thanks! We will reach you back in a few hours. refresh Start a new convers…" at bounding box center [1027, 408] width 339 height 453
click at [796, 198] on div "00:01 + Add competency keyboard_arrow_right" at bounding box center [941, 207] width 511 height 18
